Goal: Use online tool/utility: Utilize a website feature to perform a specific function

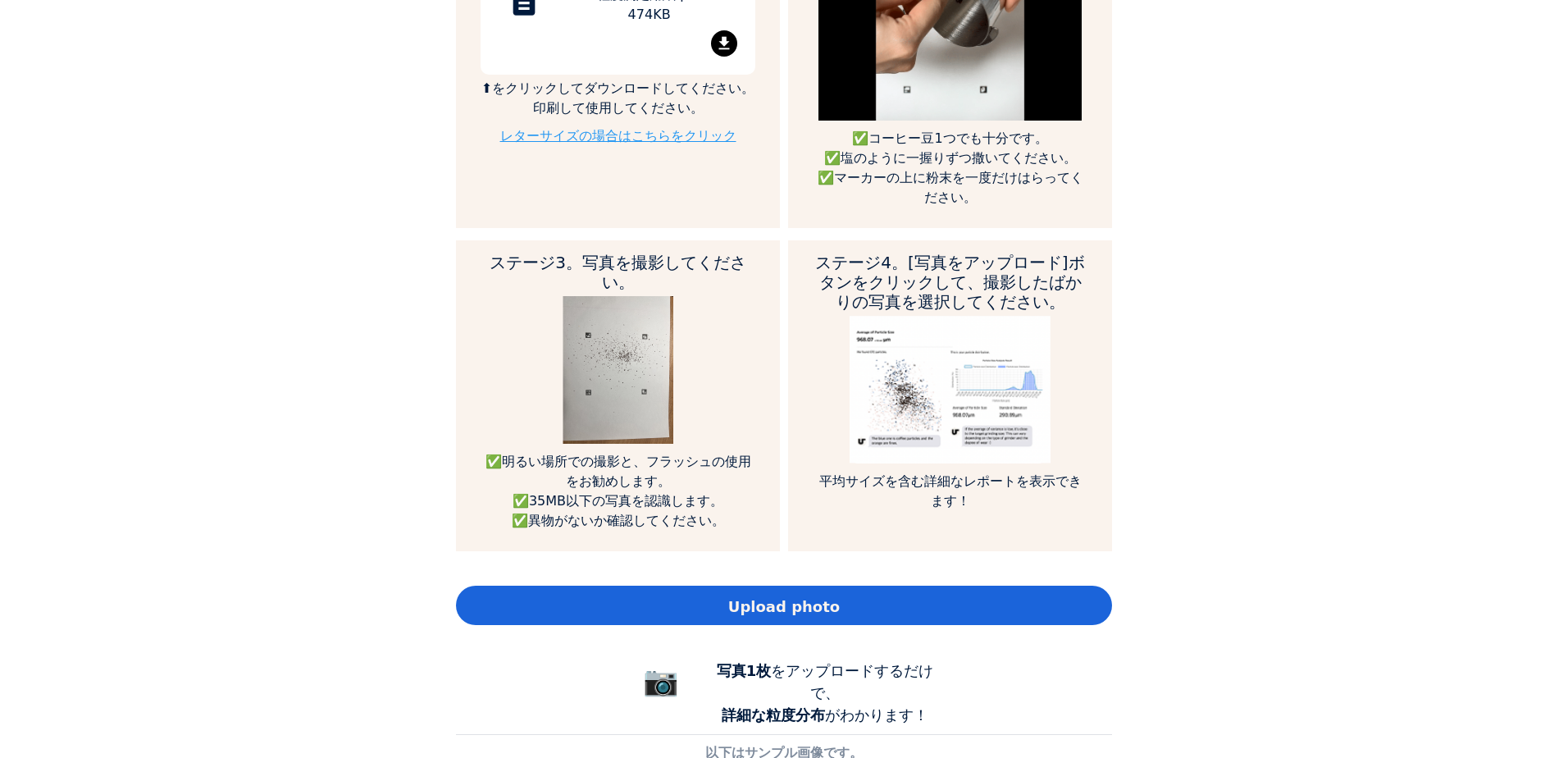
scroll to position [985, 0]
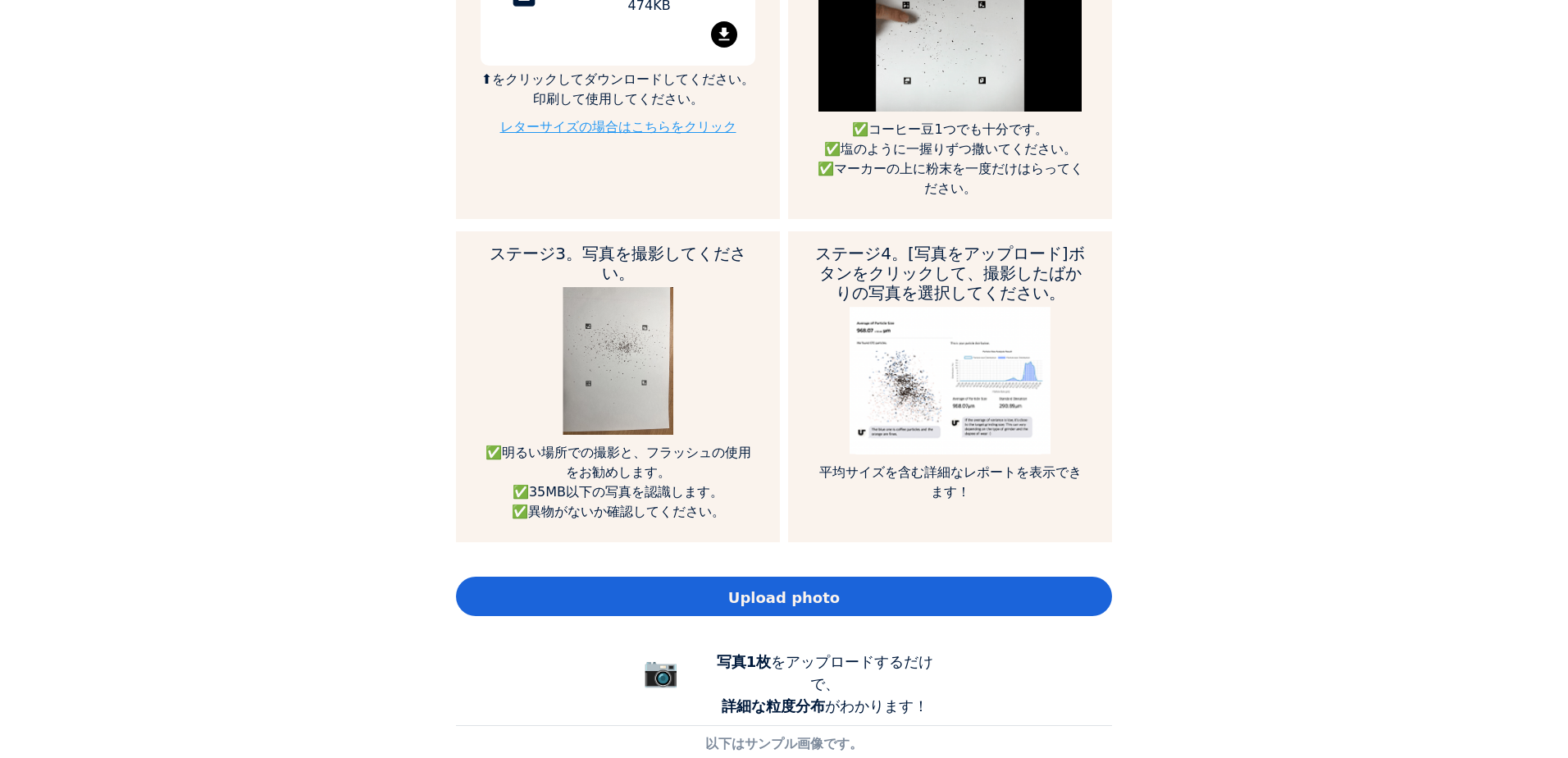
click at [753, 587] on span "Upload photo" at bounding box center [784, 598] width 112 height 22
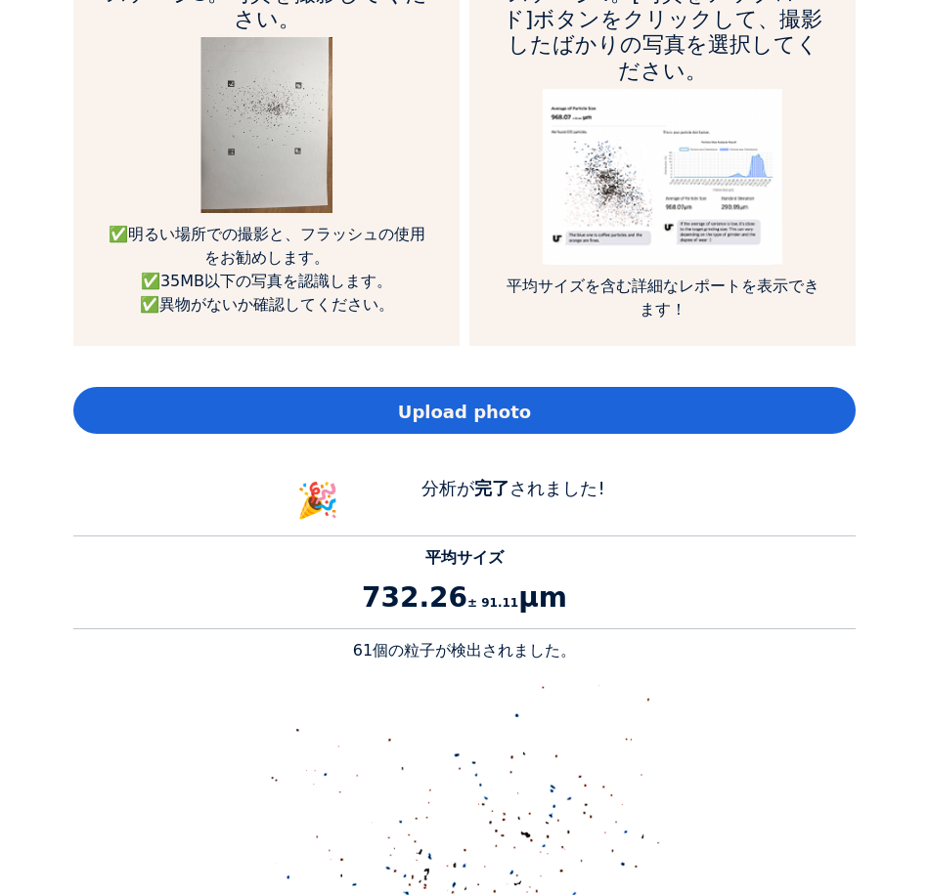
scroll to position [1271, 0]
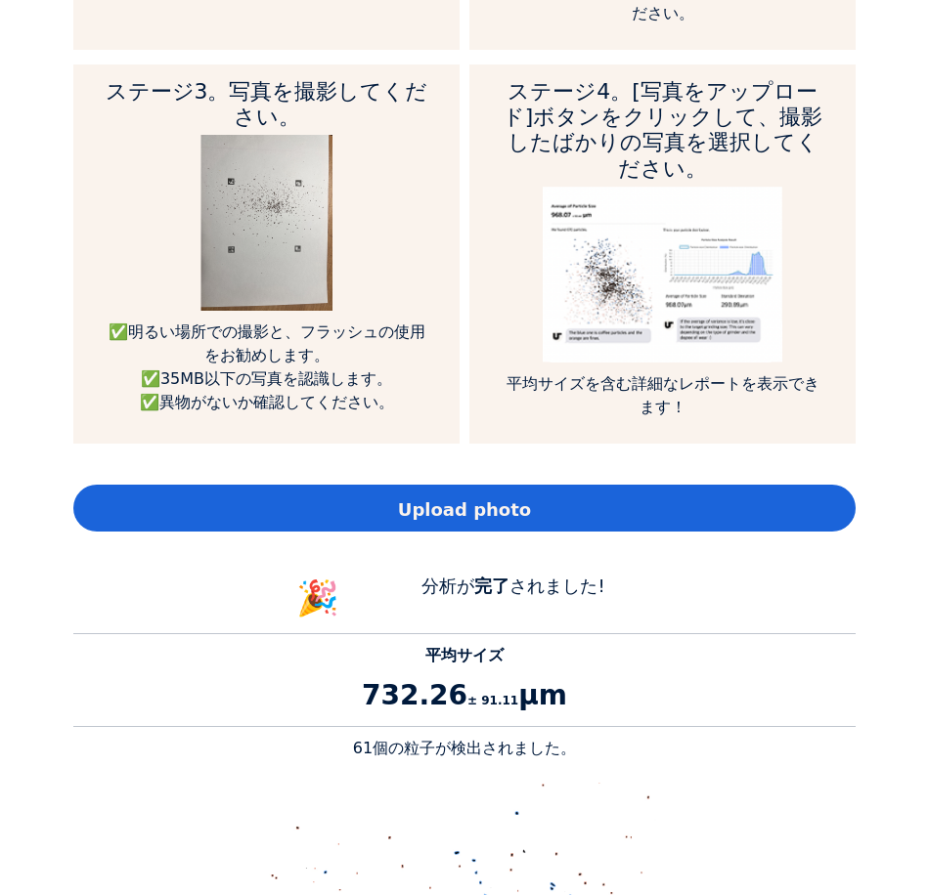
click at [437, 497] on span "Upload photo" at bounding box center [464, 510] width 133 height 26
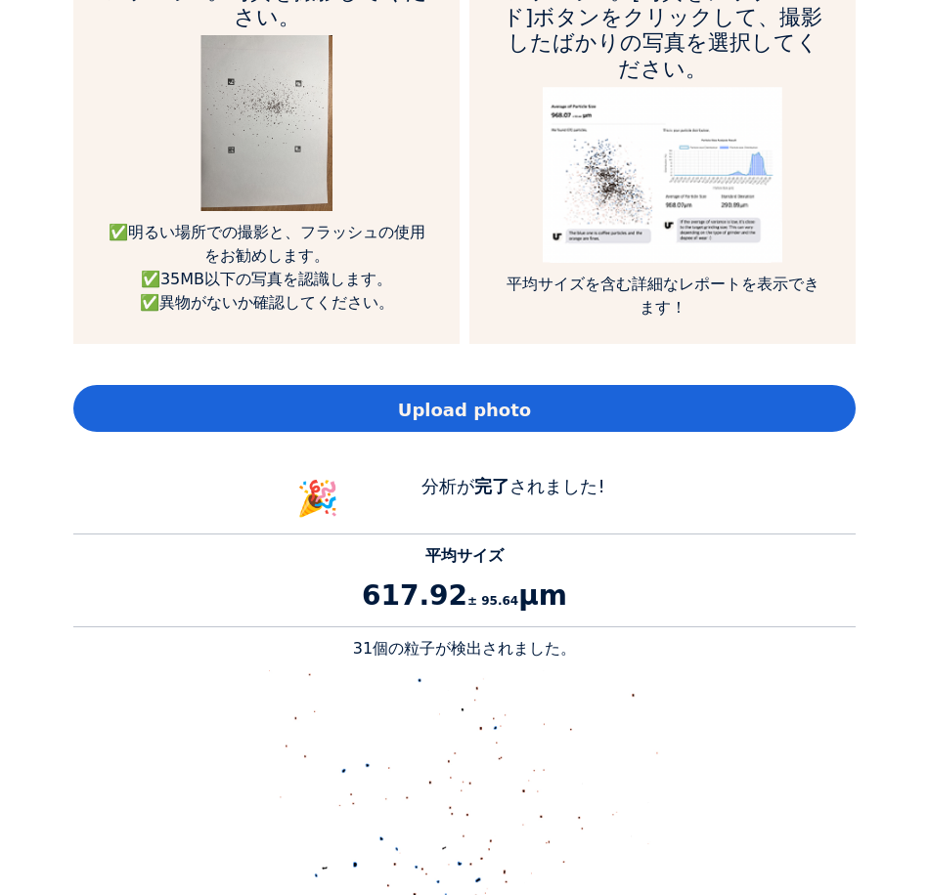
scroll to position [1369, 0]
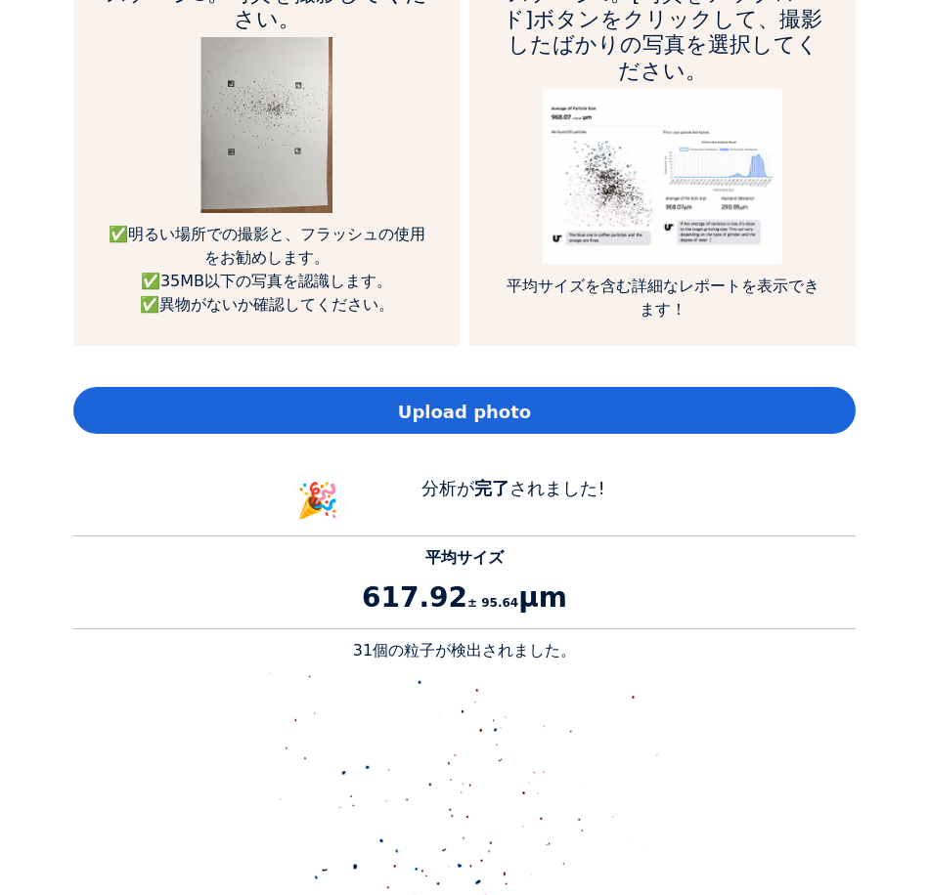
click at [478, 399] on span "Upload photo" at bounding box center [464, 412] width 133 height 26
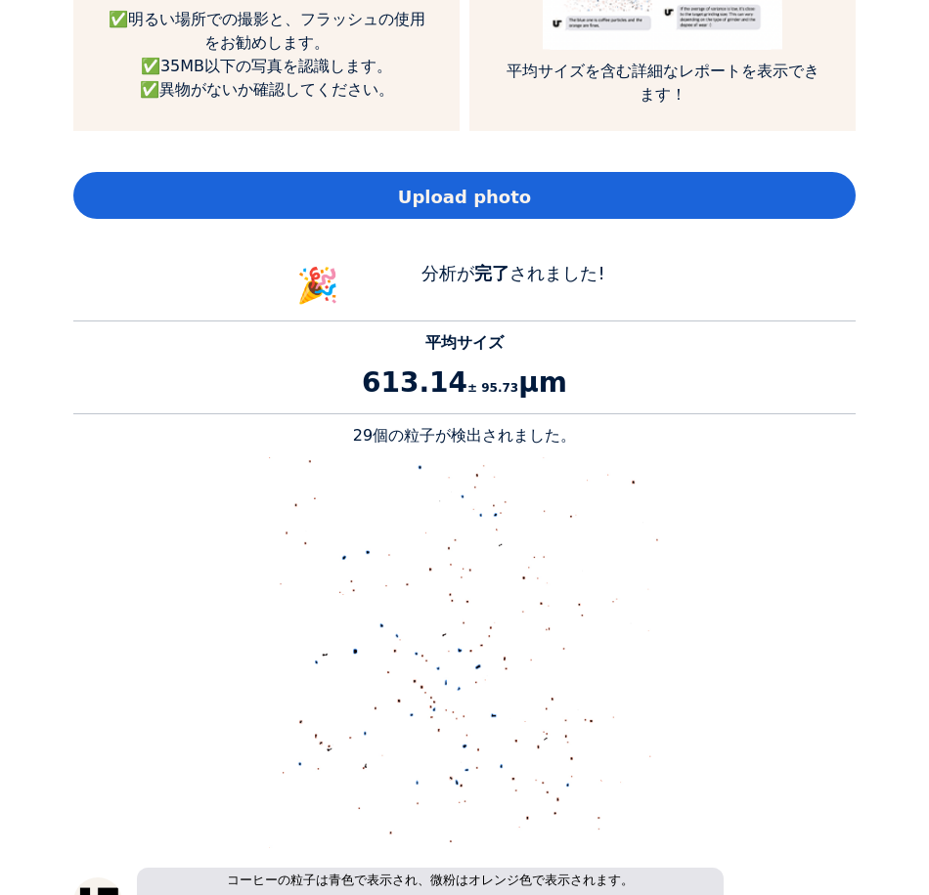
scroll to position [1564, 0]
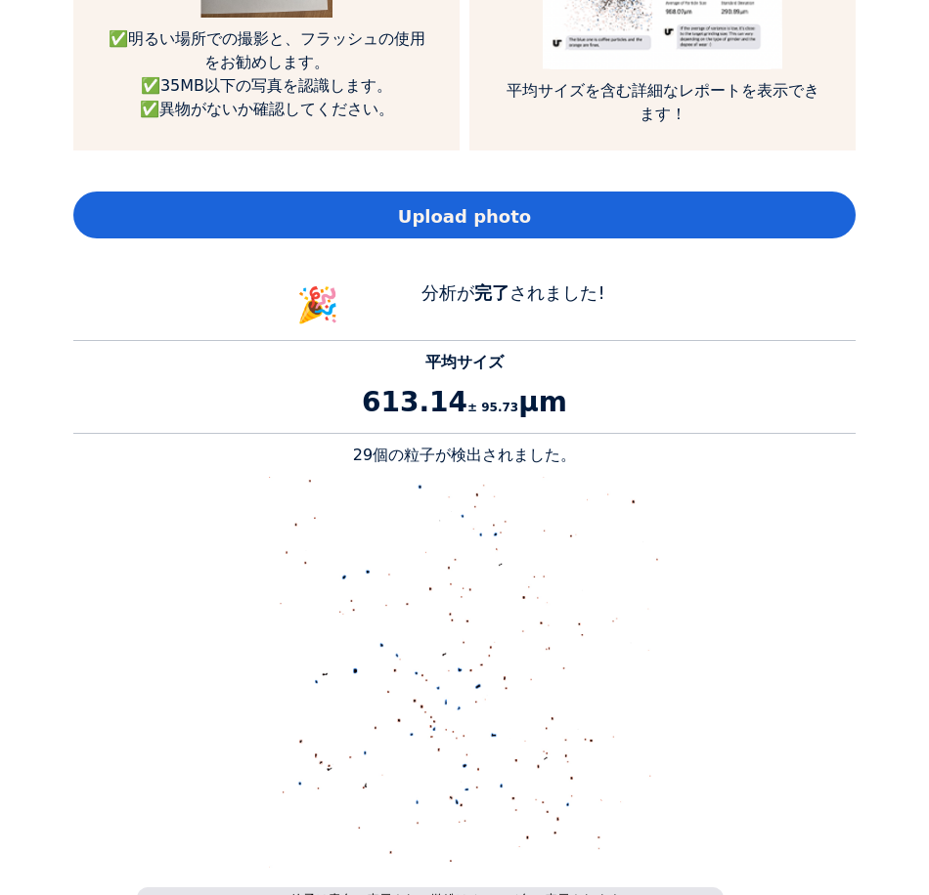
click at [520, 192] on div "Upload photo" at bounding box center [464, 215] width 782 height 47
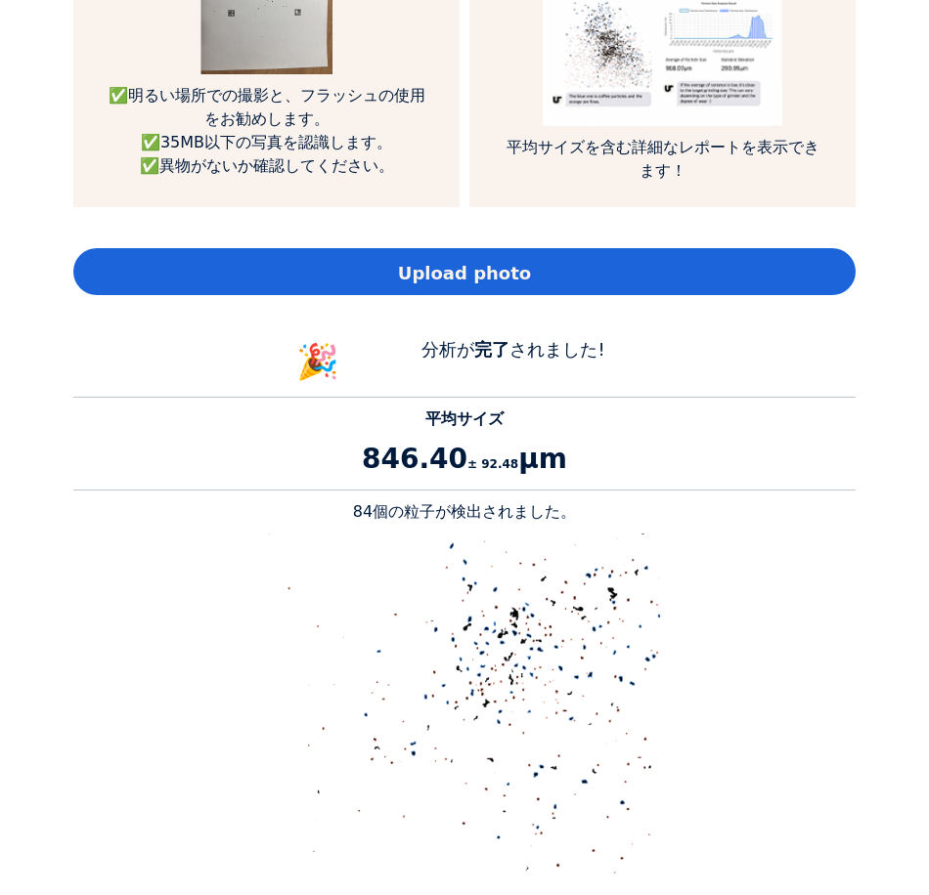
scroll to position [1271, 0]
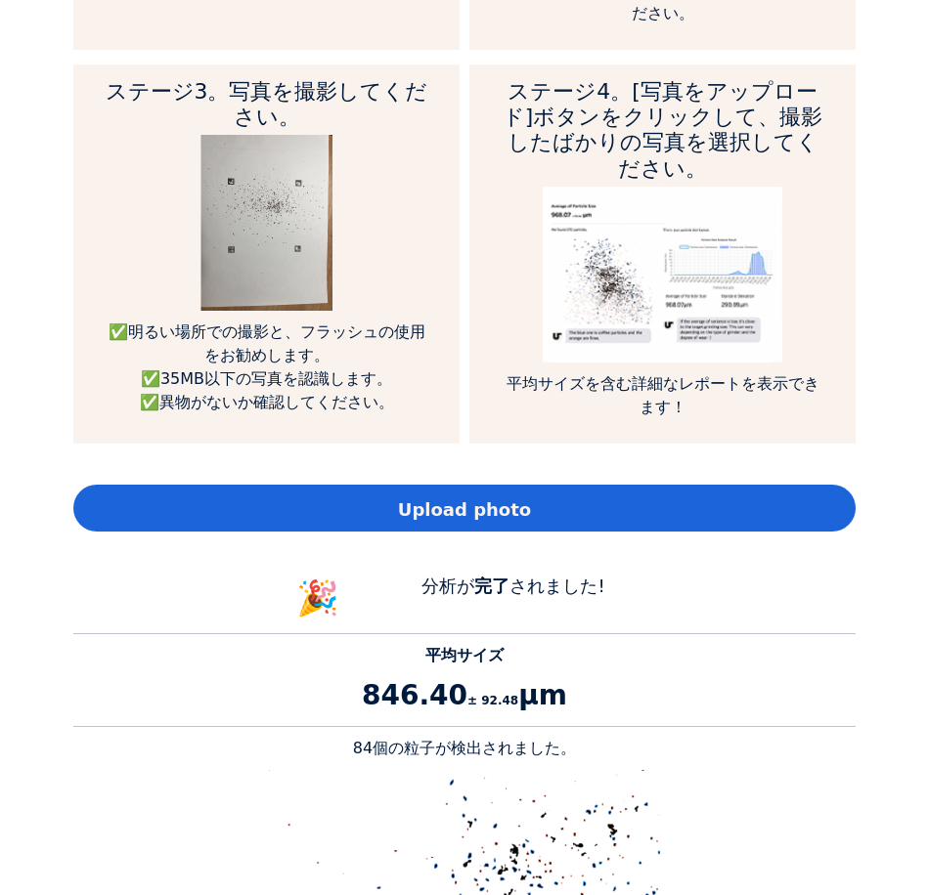
click at [431, 497] on span "Upload photo" at bounding box center [464, 510] width 133 height 26
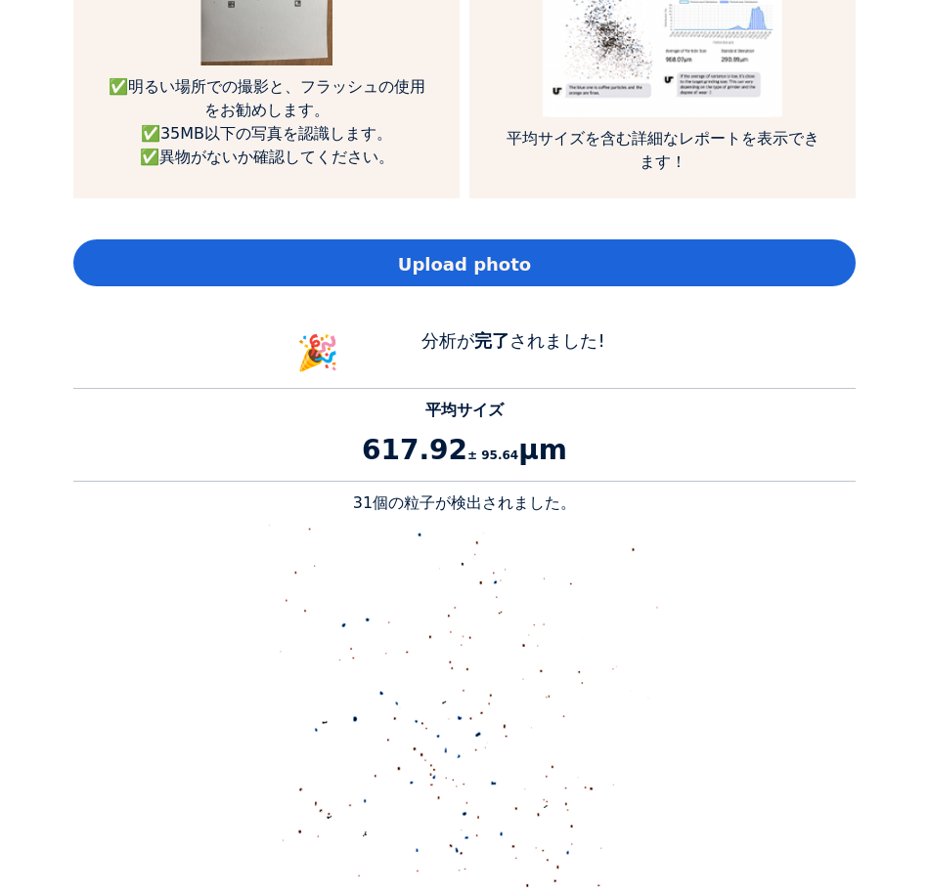
scroll to position [1466, 0]
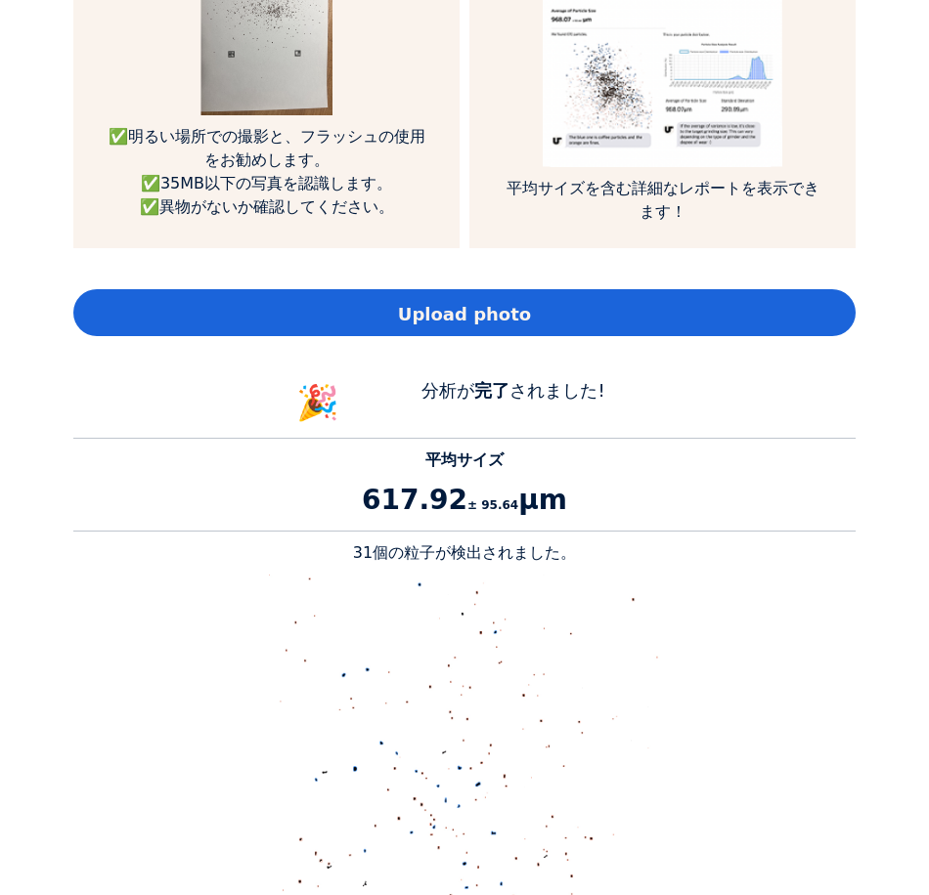
click at [430, 301] on span "Upload photo" at bounding box center [464, 314] width 133 height 26
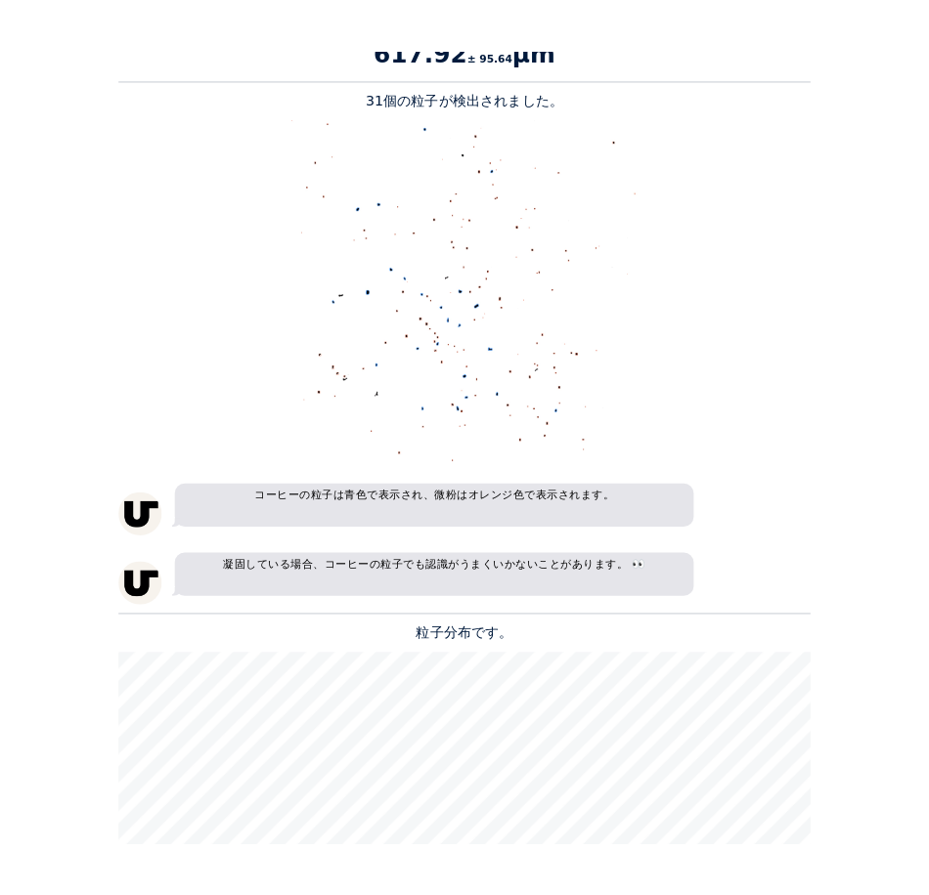
scroll to position [974962, 976764]
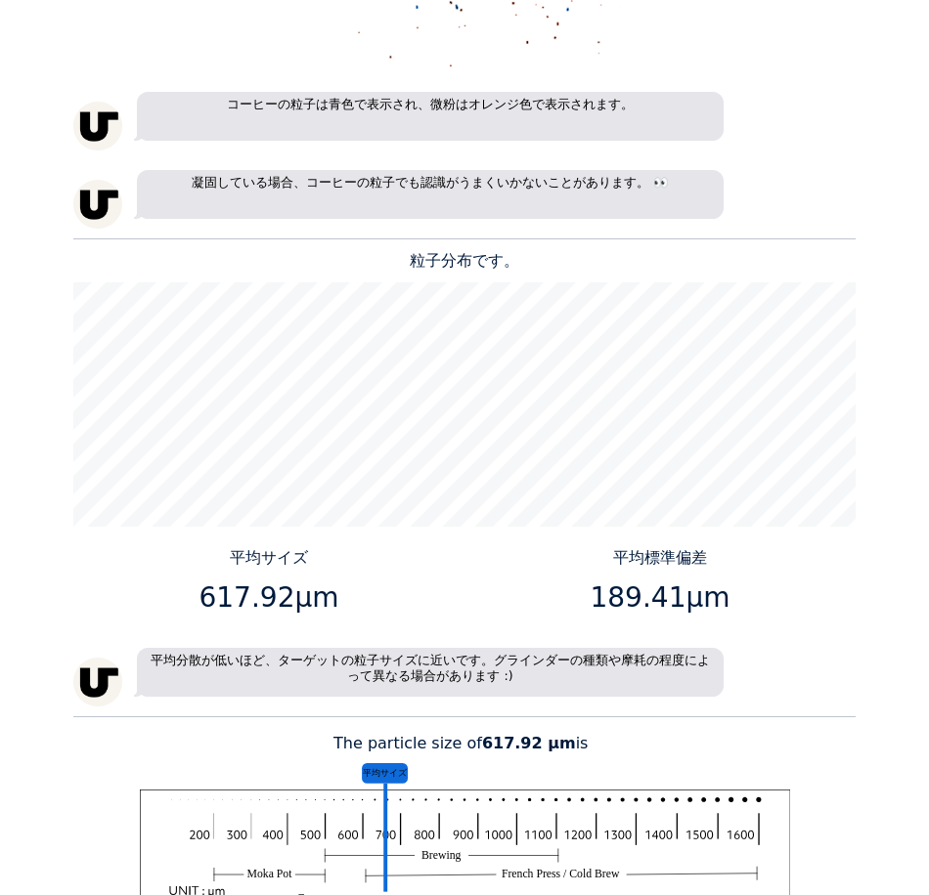
click at [575, 578] on p "189.41μm" at bounding box center [660, 598] width 376 height 41
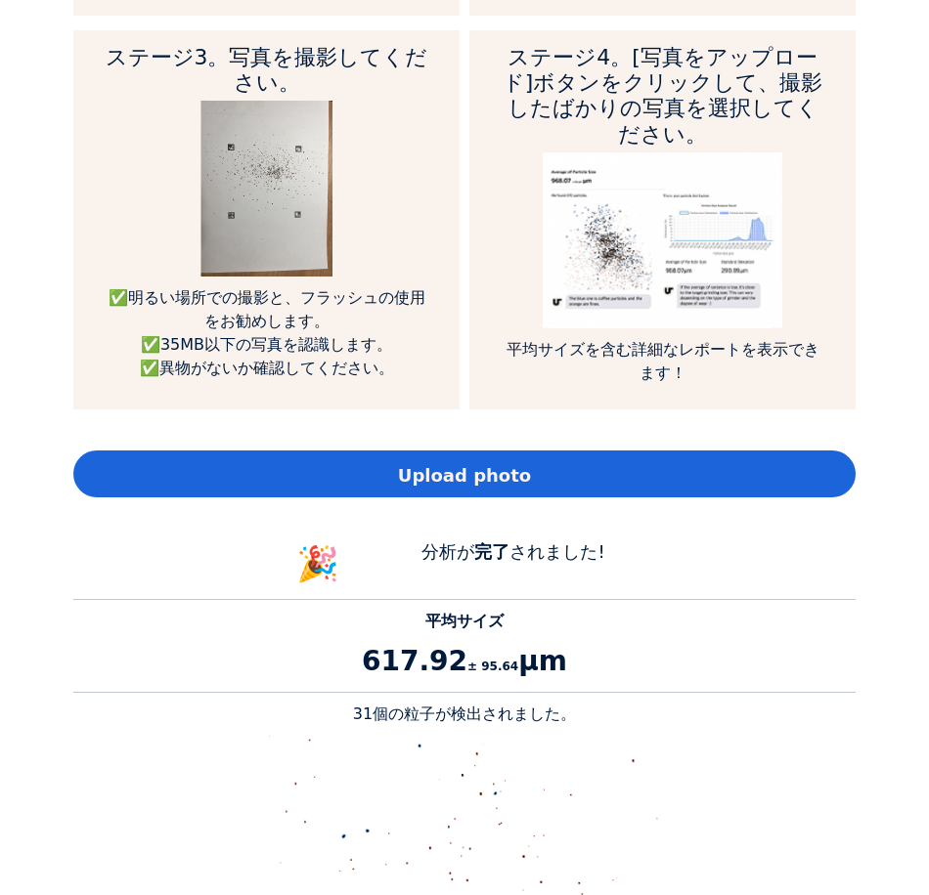
scroll to position [1284, 0]
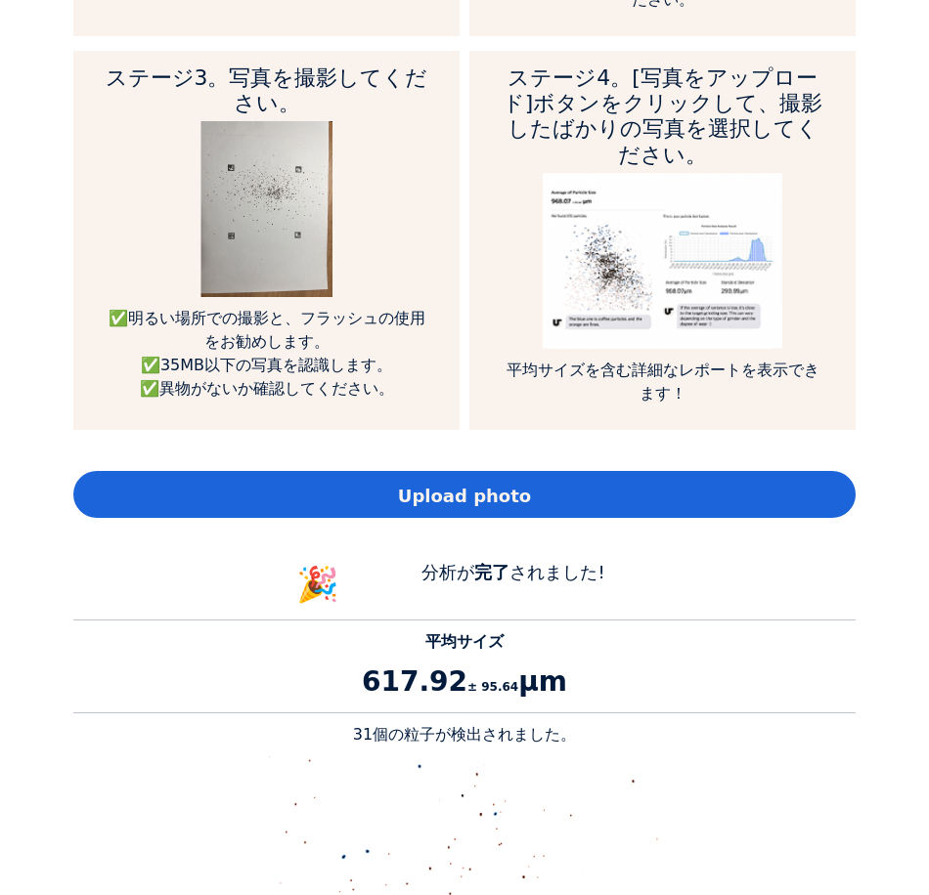
click at [471, 483] on span "Upload photo" at bounding box center [464, 496] width 133 height 26
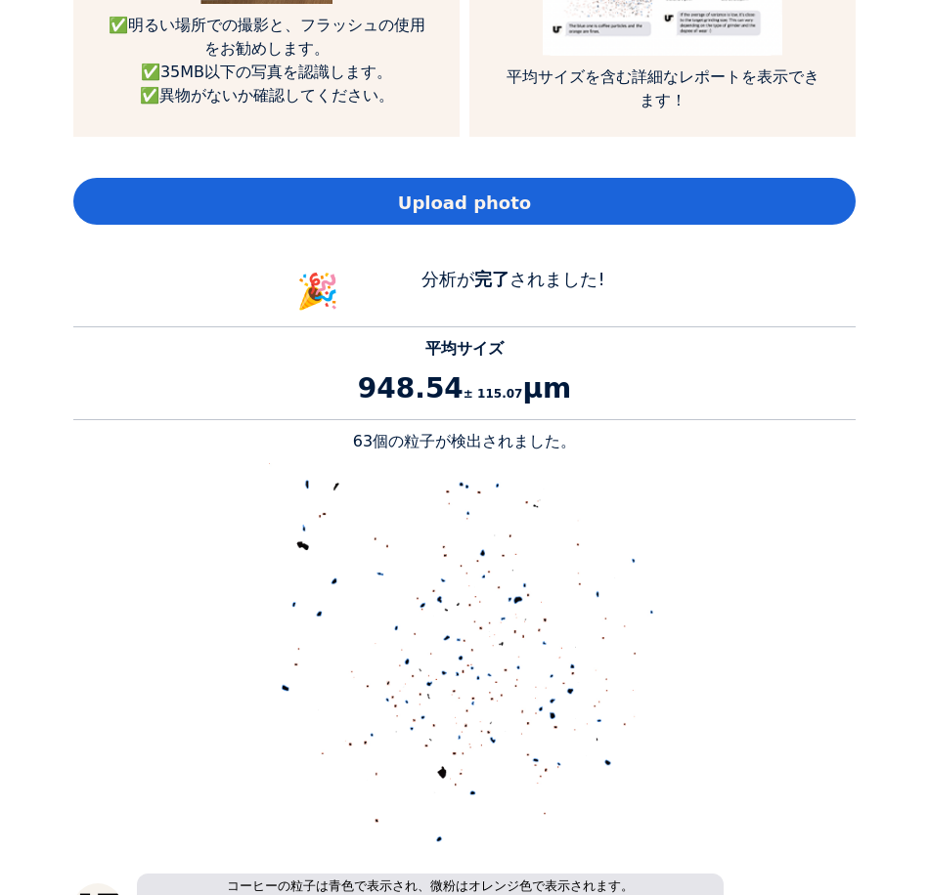
scroll to position [1382, 0]
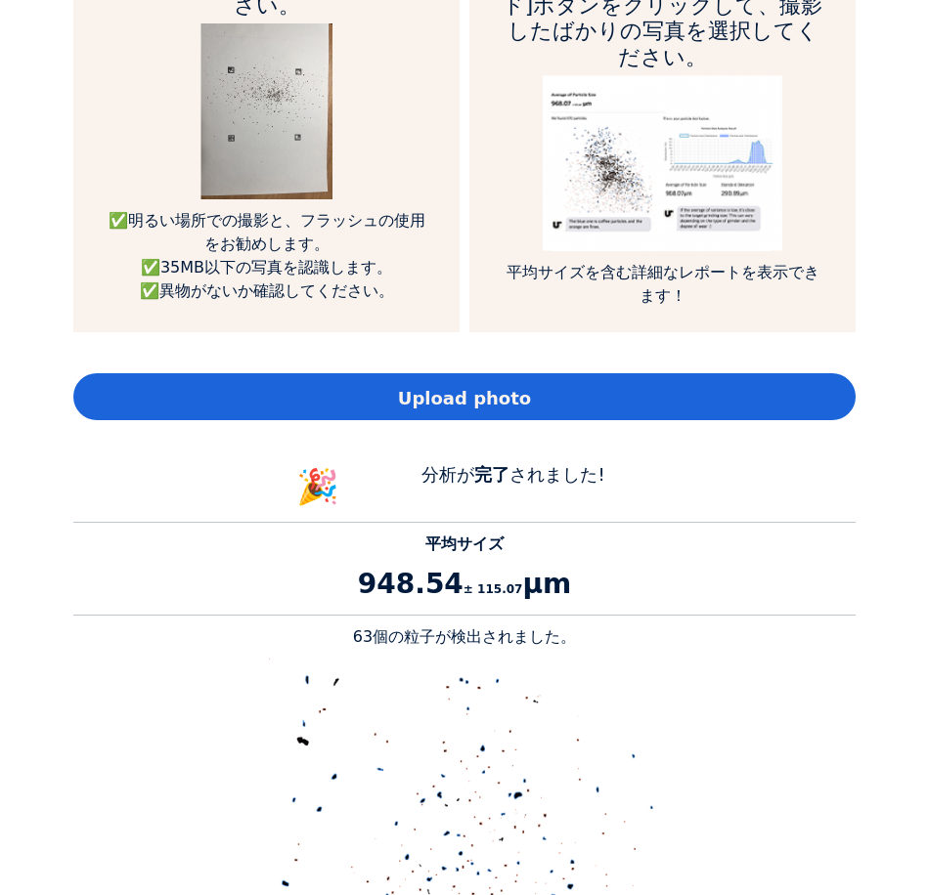
click at [488, 385] on span "Upload photo" at bounding box center [464, 398] width 133 height 26
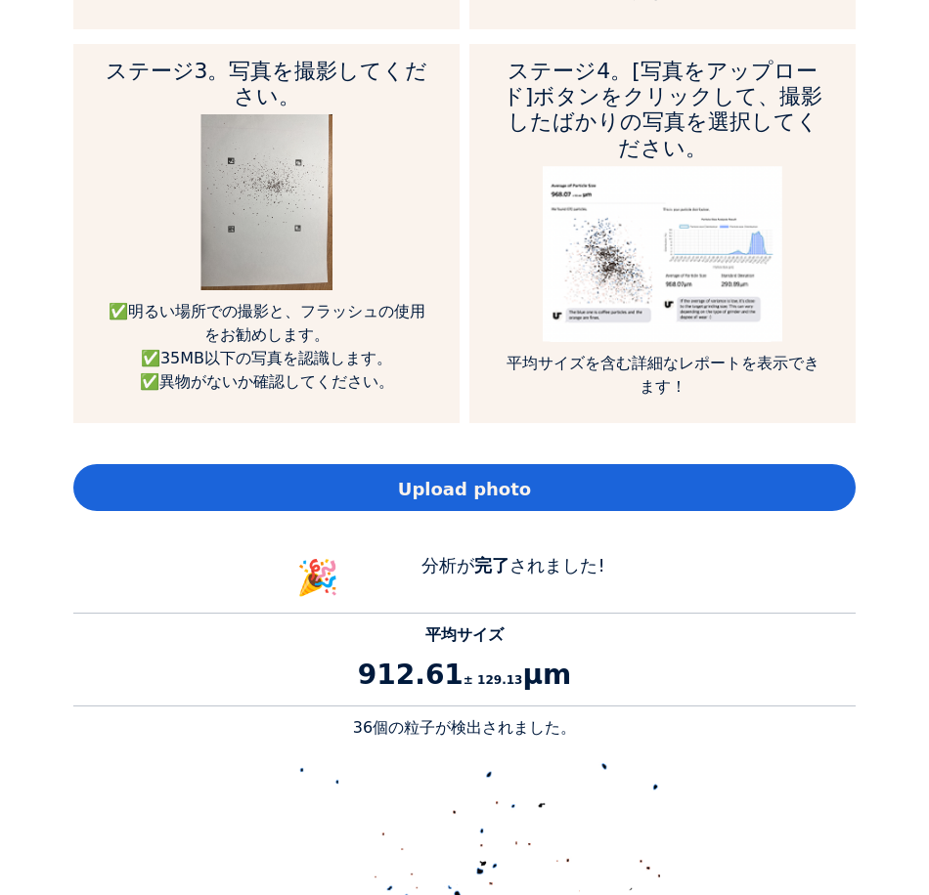
scroll to position [1284, 0]
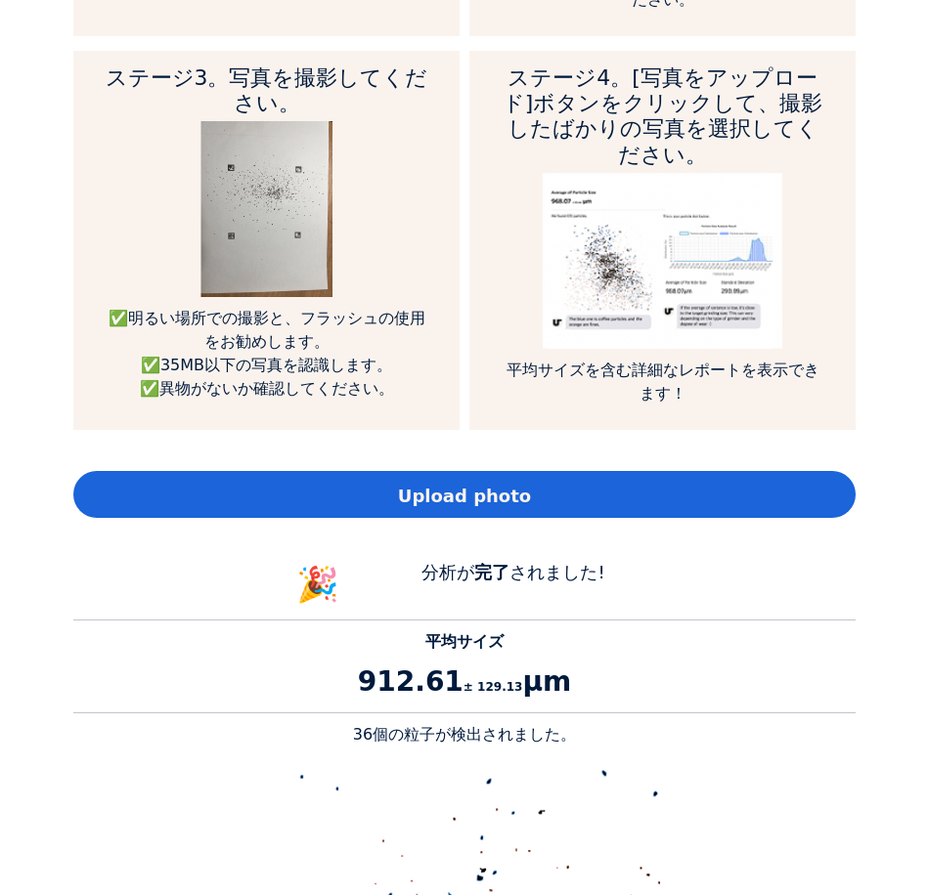
click at [511, 483] on span "Upload photo" at bounding box center [464, 496] width 133 height 26
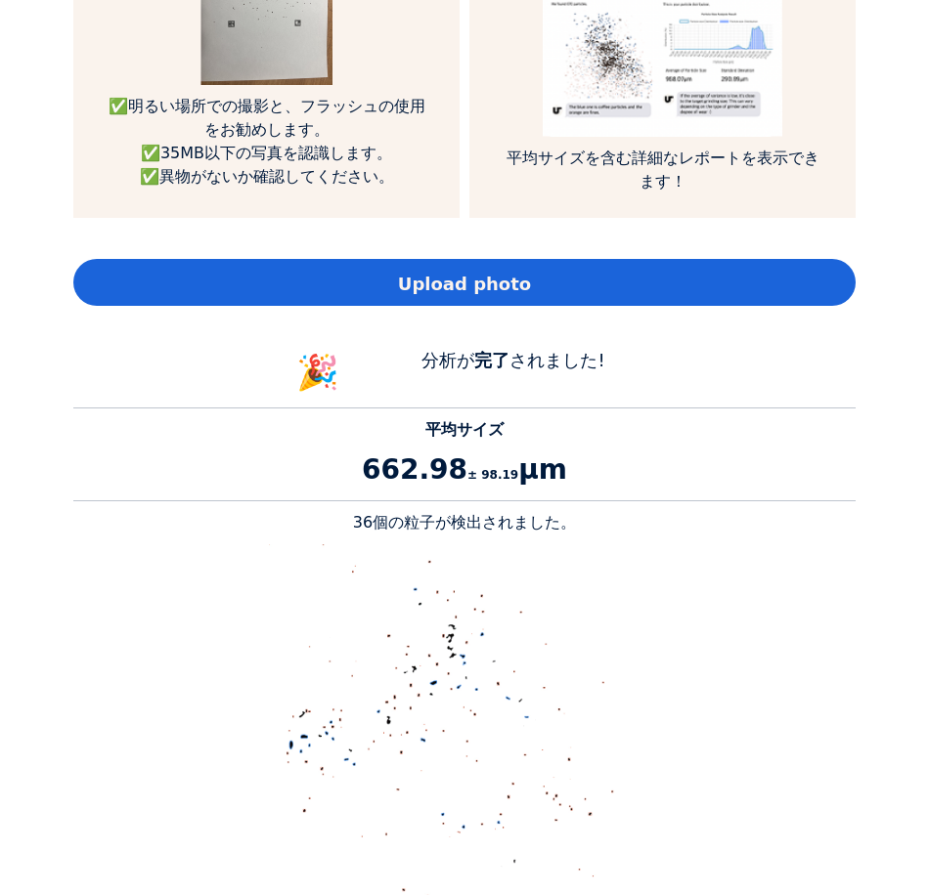
scroll to position [1480, 0]
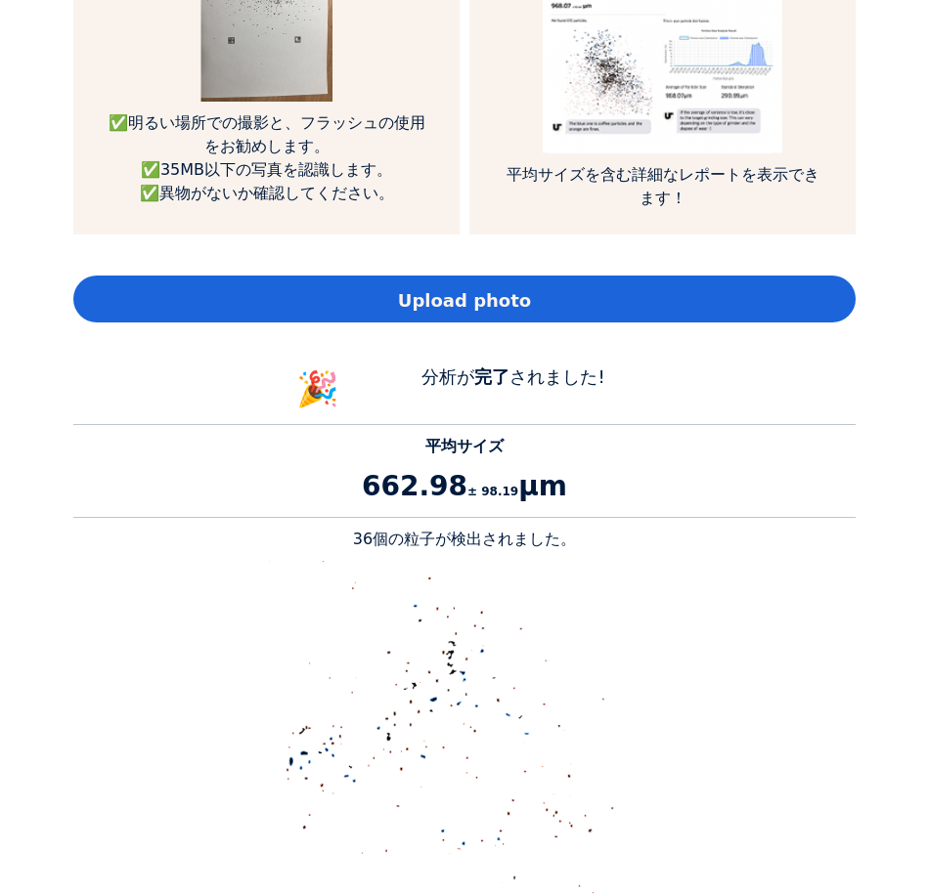
click at [493, 287] on span "Upload photo" at bounding box center [464, 300] width 133 height 26
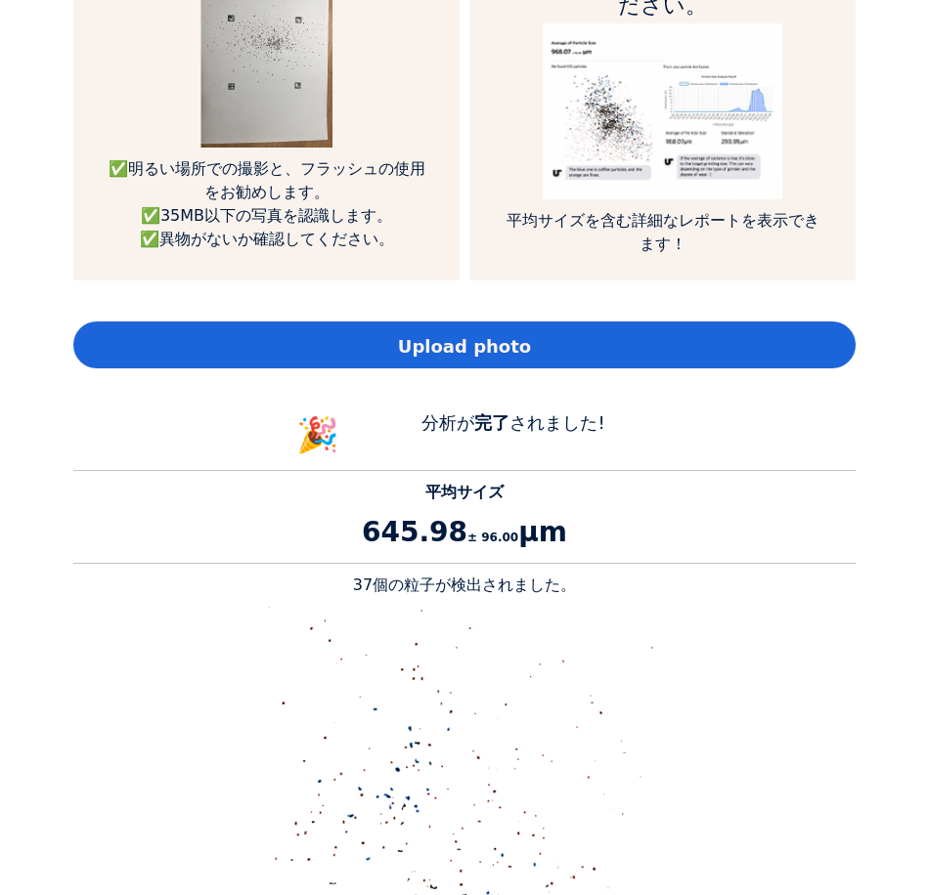
scroll to position [1382, 0]
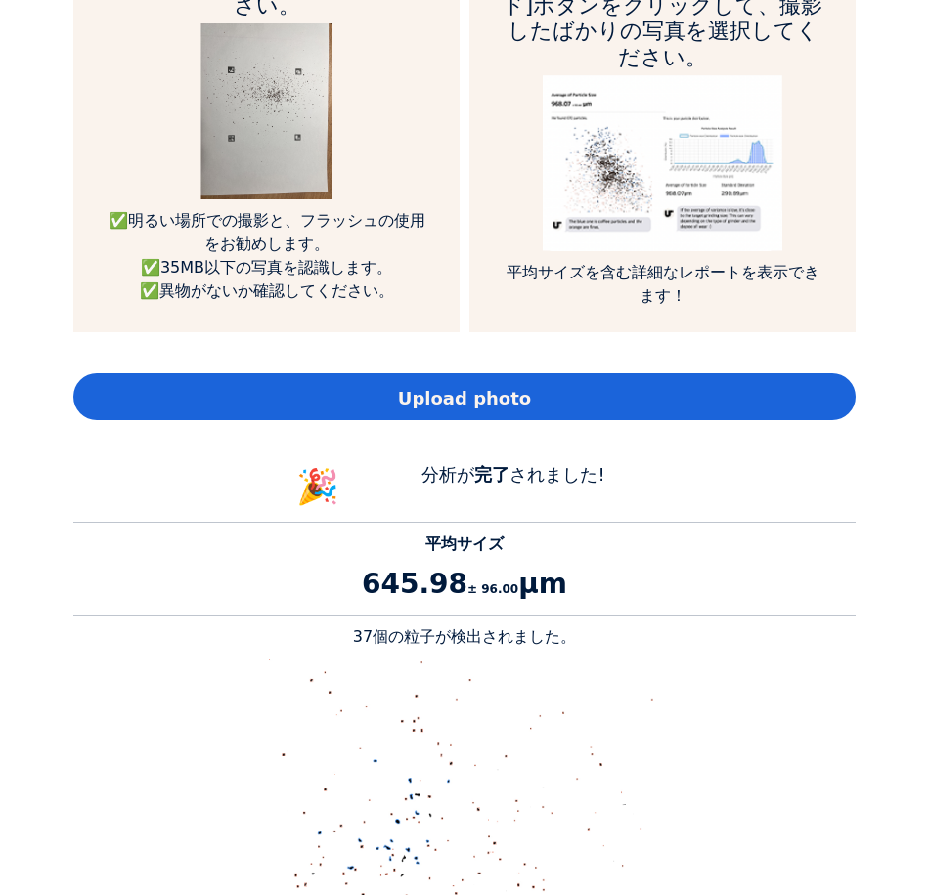
click at [283, 373] on div "Upload photo" at bounding box center [464, 396] width 782 height 47
click at [496, 385] on span "Upload photo" at bounding box center [464, 398] width 133 height 26
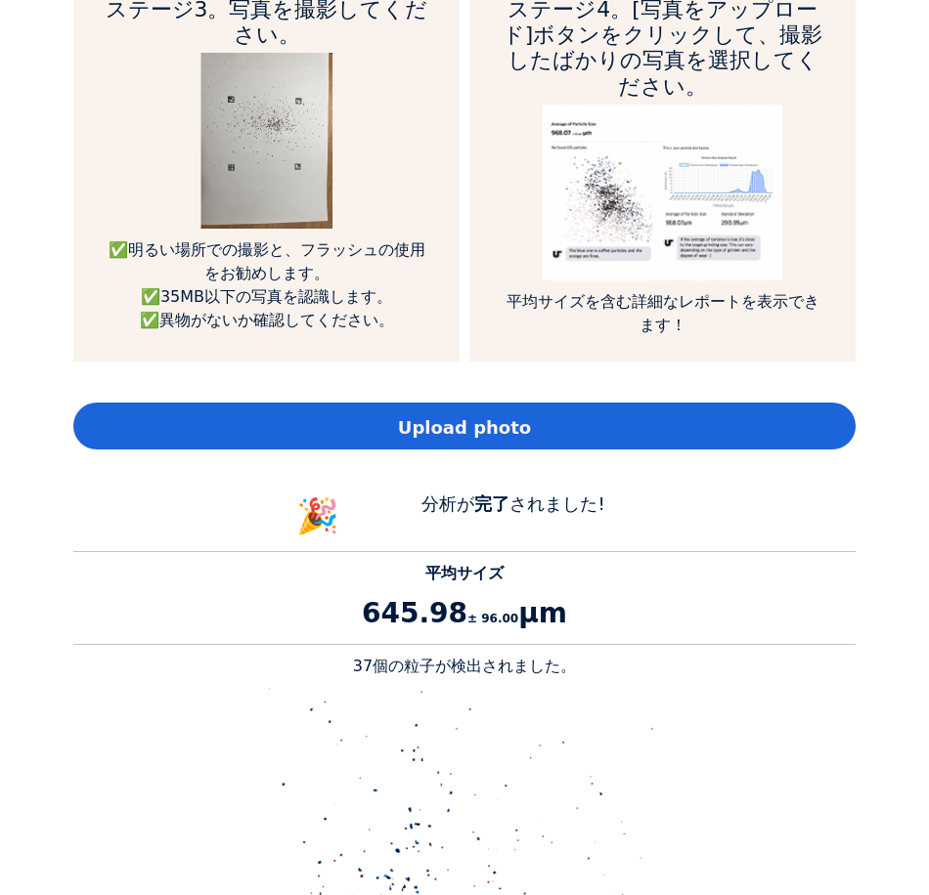
scroll to position [1187, 0]
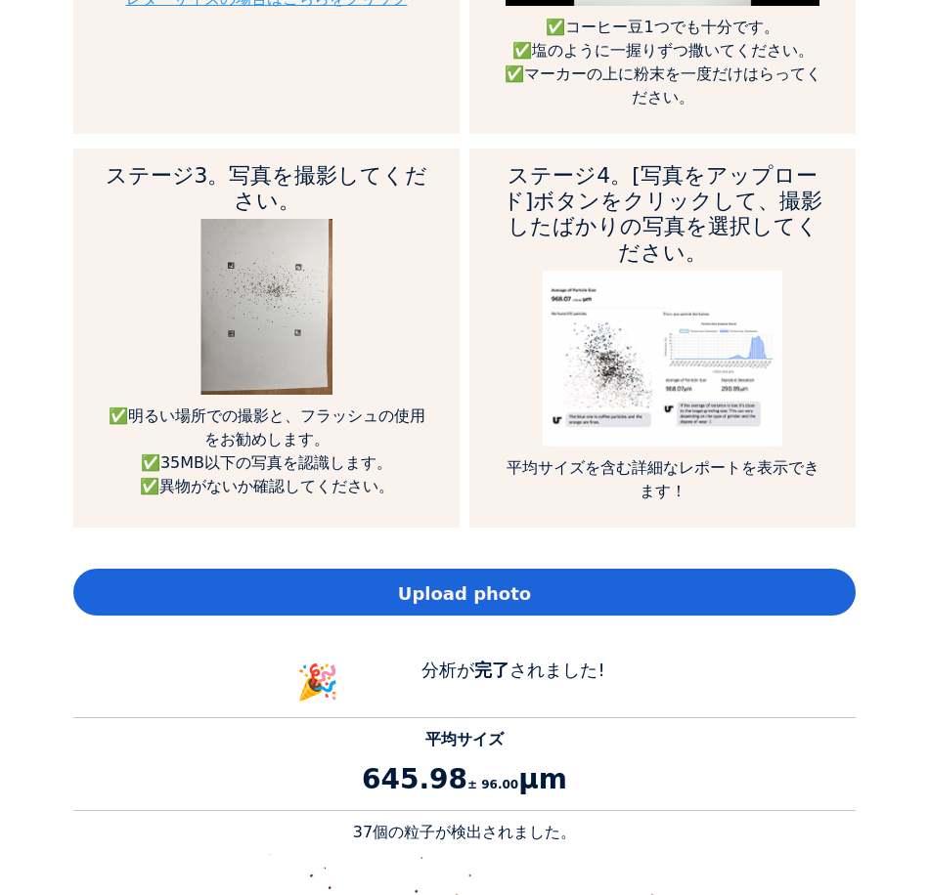
click at [545, 569] on div "Upload photo" at bounding box center [464, 592] width 782 height 47
click at [564, 569] on div "Upload photo" at bounding box center [464, 592] width 782 height 47
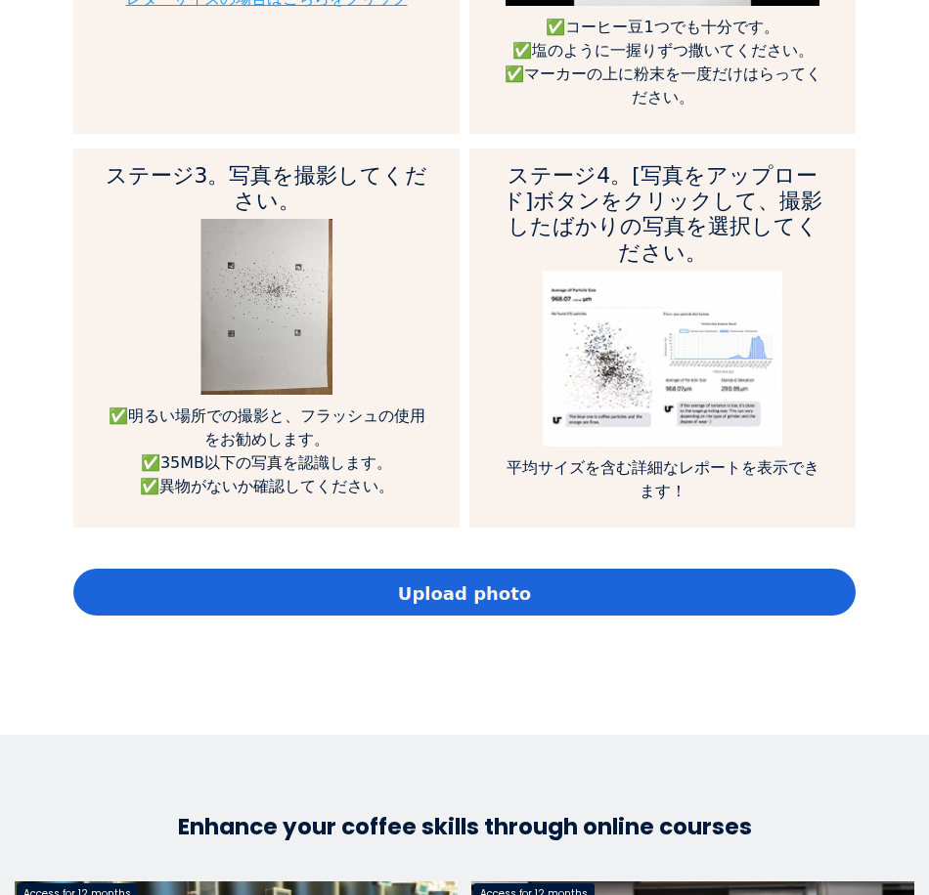
click at [593, 569] on div "Upload photo" at bounding box center [464, 592] width 782 height 47
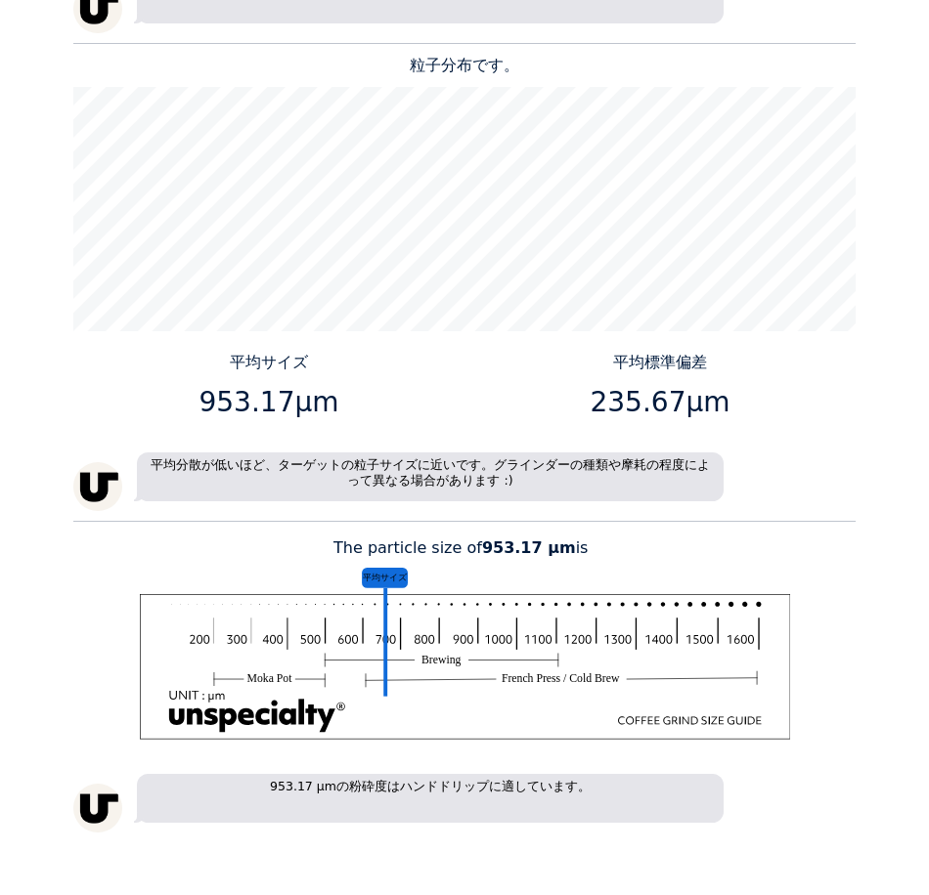
scroll to position [2458, 0]
